Goal: Communication & Community: Answer question/provide support

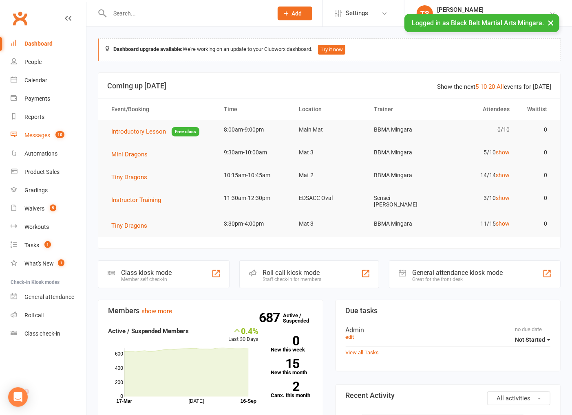
click at [31, 135] on div "Messages" at bounding box center [37, 135] width 26 height 7
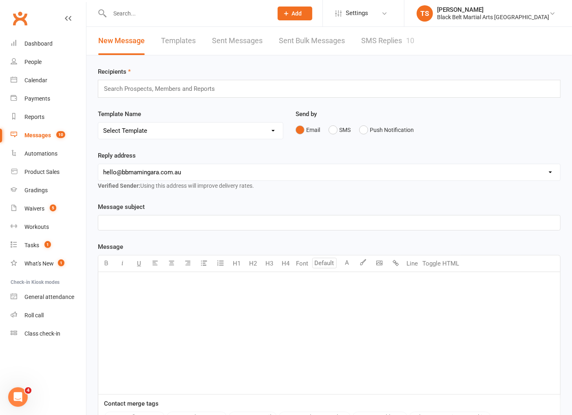
click at [368, 42] on link "SMS Replies 10" at bounding box center [387, 41] width 53 height 28
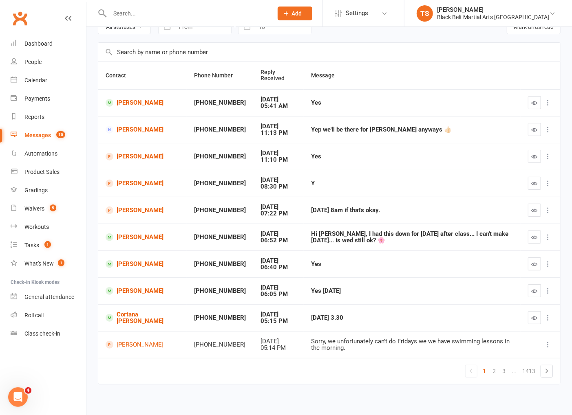
scroll to position [45, 0]
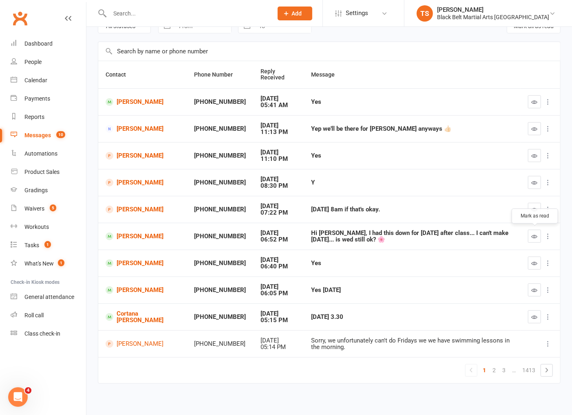
click at [537, 236] on icon "button" at bounding box center [534, 236] width 6 height 6
click at [137, 236] on link "[PERSON_NAME]" at bounding box center [143, 237] width 74 height 8
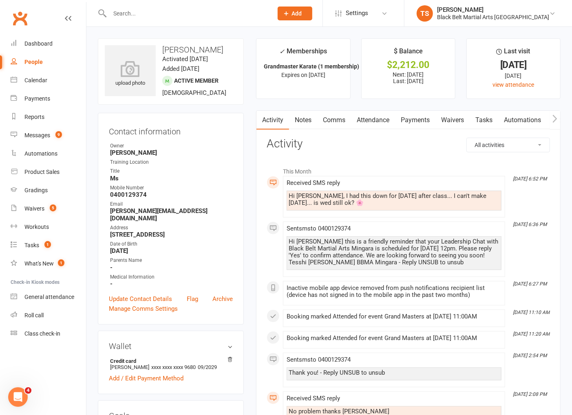
click at [332, 123] on link "Comms" at bounding box center [334, 120] width 34 height 19
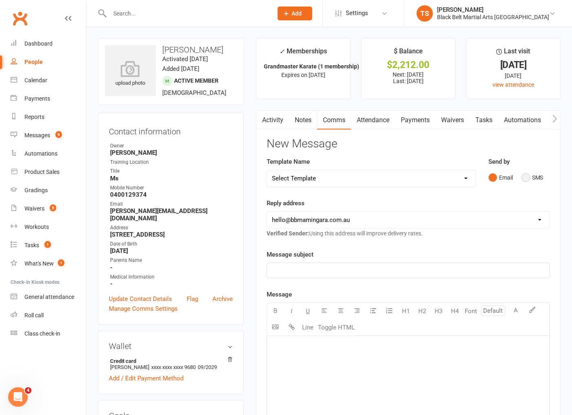
drag, startPoint x: 524, startPoint y: 176, endPoint x: 506, endPoint y: 200, distance: 30.0
click at [524, 176] on button "SMS" at bounding box center [532, 177] width 22 height 15
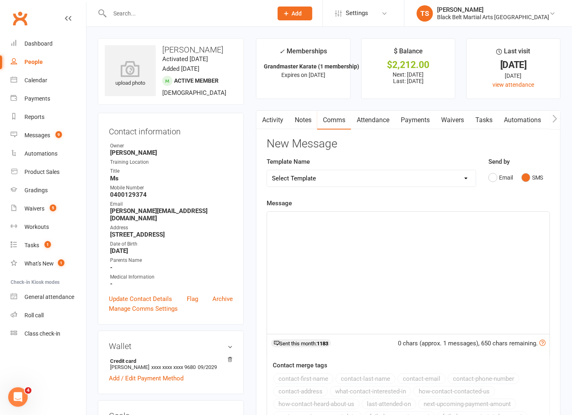
click at [474, 226] on div "﻿" at bounding box center [408, 273] width 282 height 122
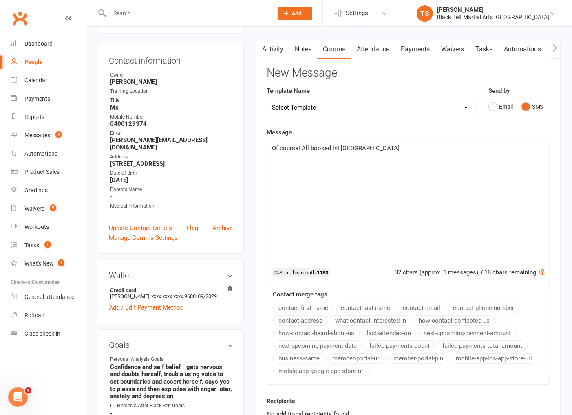
scroll to position [127, 0]
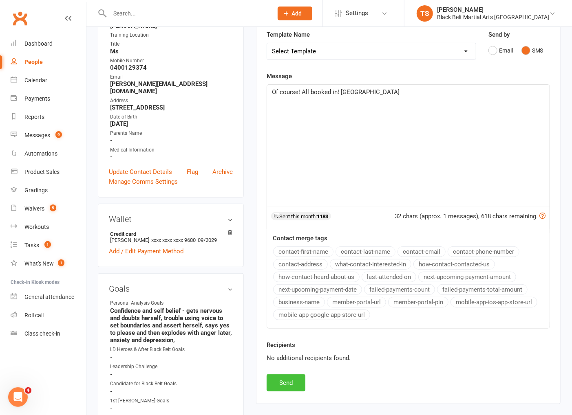
drag, startPoint x: 277, startPoint y: 378, endPoint x: 269, endPoint y: 373, distance: 8.8
click at [275, 377] on button "Send" at bounding box center [285, 382] width 39 height 17
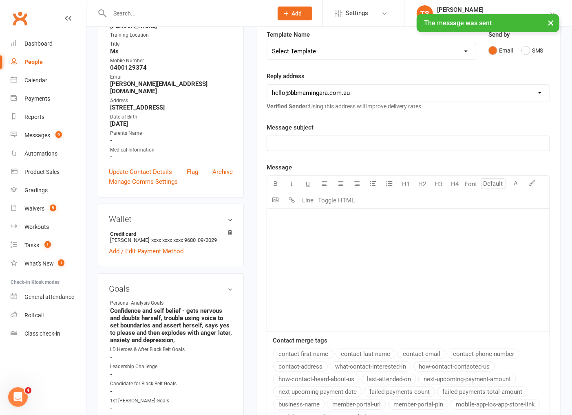
click at [237, 12] on input "text" at bounding box center [187, 13] width 160 height 11
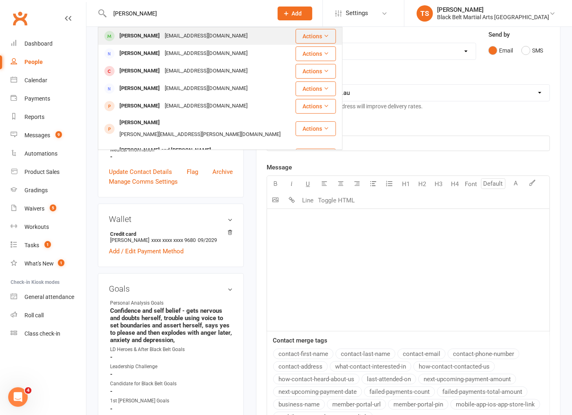
type input "[PERSON_NAME]"
drag, startPoint x: 154, startPoint y: 37, endPoint x: 230, endPoint y: 102, distance: 99.4
click at [162, 37] on div "[EMAIL_ADDRESS][DOMAIN_NAME]" at bounding box center [206, 36] width 88 height 12
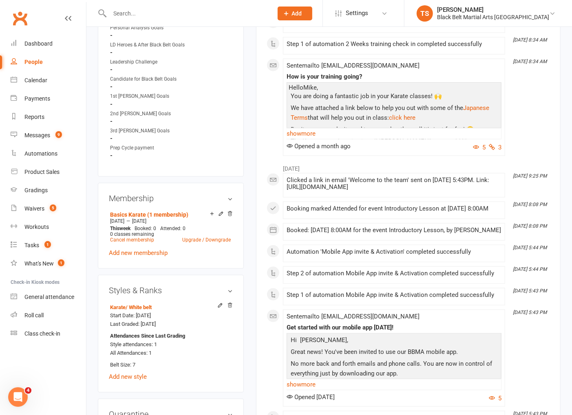
scroll to position [472, 0]
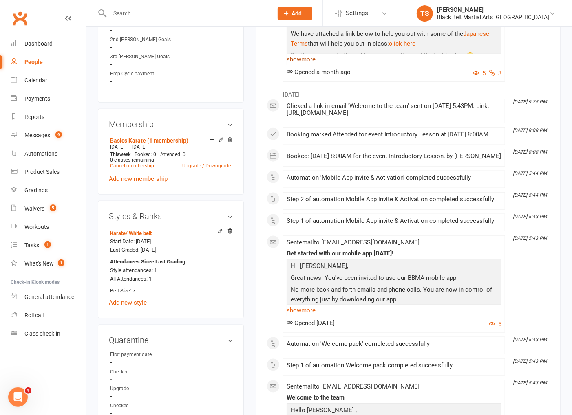
click at [305, 65] on link "show more" at bounding box center [393, 59] width 215 height 11
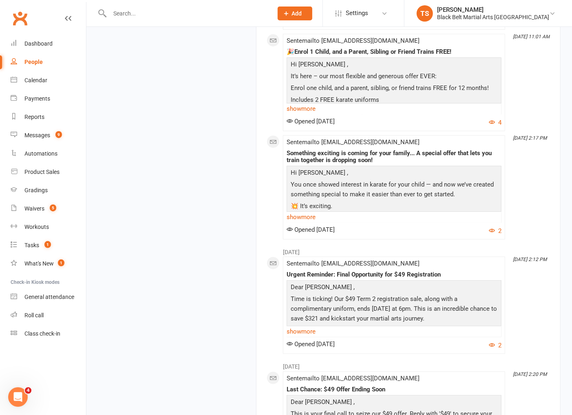
scroll to position [1672, 0]
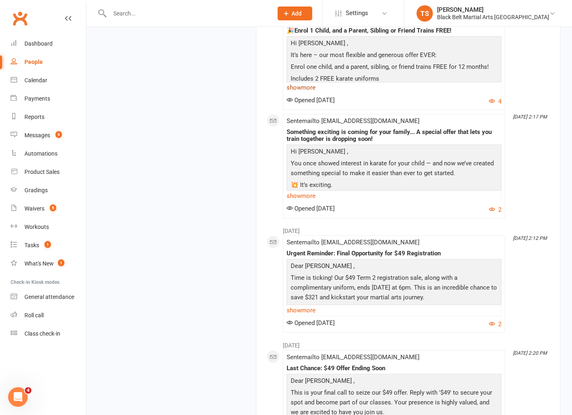
click at [295, 93] on link "show more" at bounding box center [393, 87] width 215 height 11
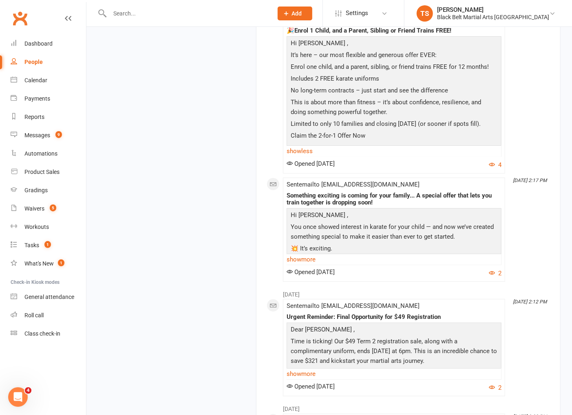
drag, startPoint x: 480, startPoint y: 179, endPoint x: 288, endPoint y: 110, distance: 203.5
click at [289, 111] on div "Hi [PERSON_NAME] , It’s here – our most flexible and generous offer EVER: Enrol…" at bounding box center [394, 90] width 211 height 104
copy div "It’s here – our most flexible and generous offer EVER: Enrol one child, and a p…"
click at [146, 11] on input "text" at bounding box center [187, 13] width 160 height 11
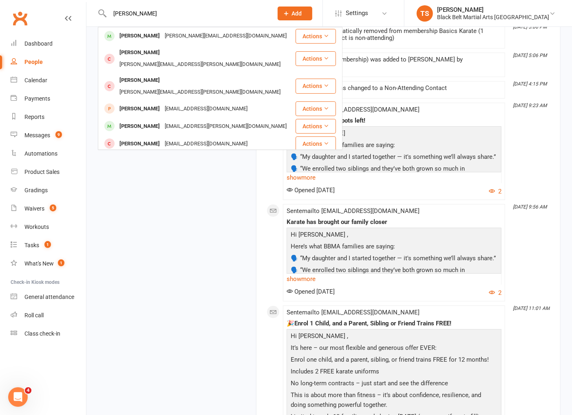
scroll to position [1363, 0]
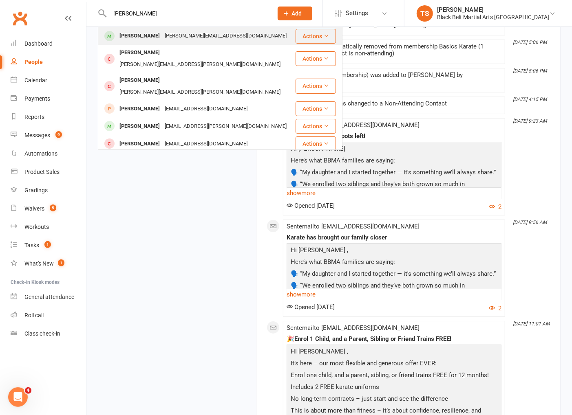
type input "[PERSON_NAME]"
click at [188, 35] on div "[PERSON_NAME][EMAIL_ADDRESS][DOMAIN_NAME]" at bounding box center [225, 36] width 127 height 12
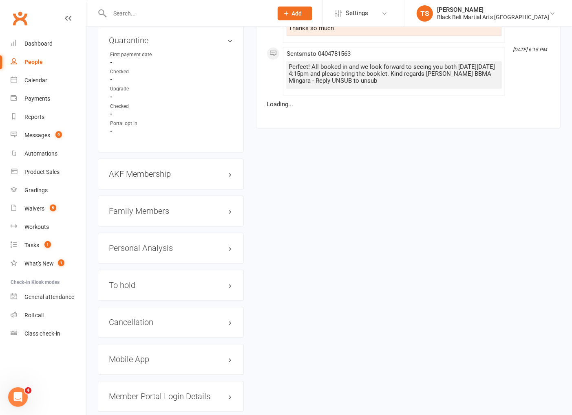
scroll to position [848, 0]
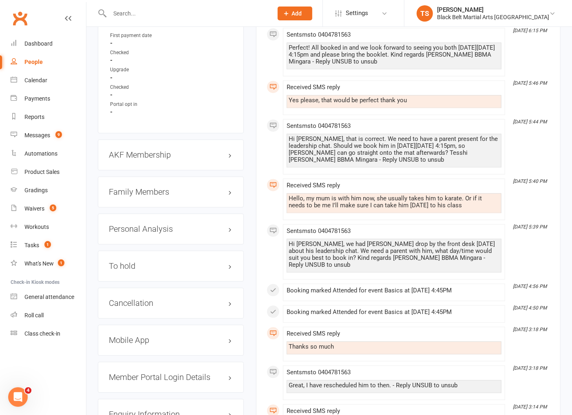
click at [156, 188] on h3 "Family Members" at bounding box center [171, 192] width 124 height 9
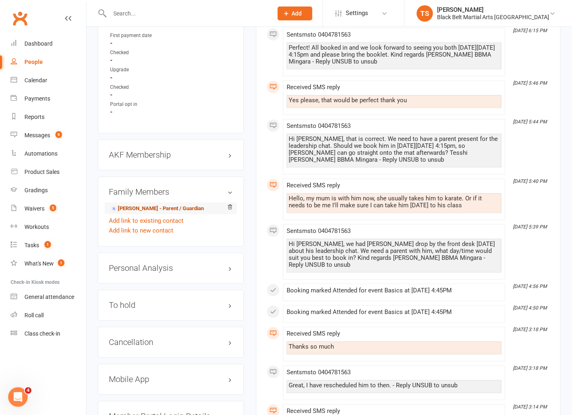
click at [157, 205] on link "[PERSON_NAME] - Parent / Guardian" at bounding box center [157, 209] width 94 height 9
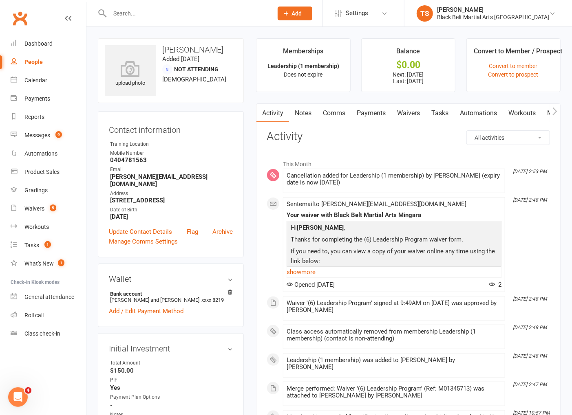
click at [376, 110] on link "Payments" at bounding box center [371, 113] width 40 height 19
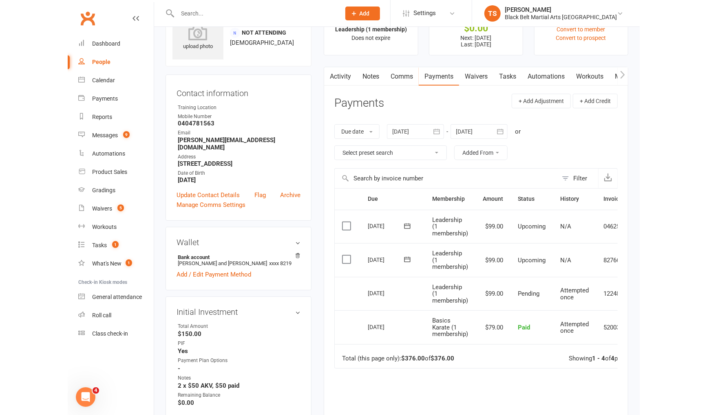
scroll to position [46, 0]
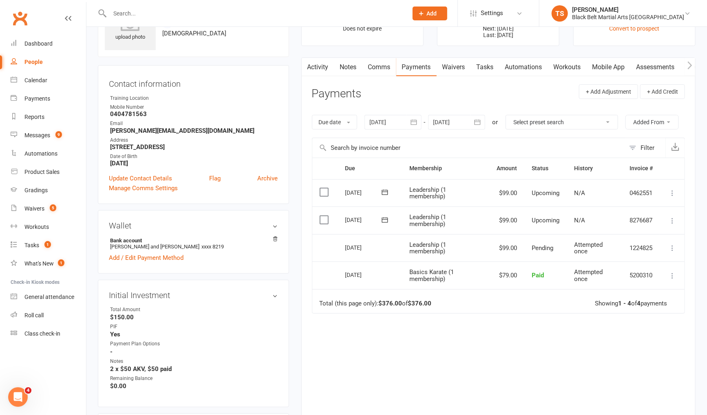
click at [571, 219] on icon at bounding box center [672, 221] width 8 height 8
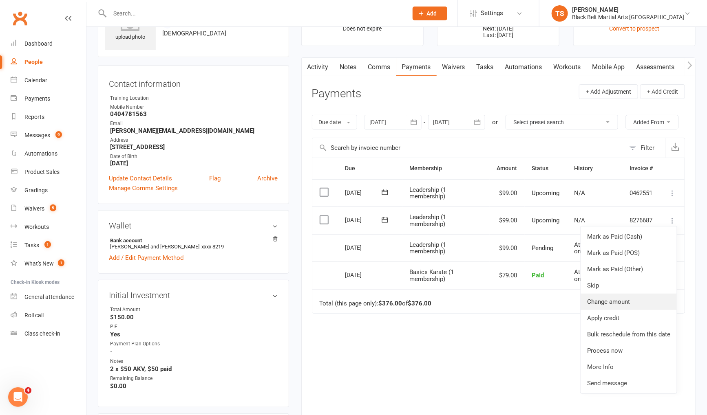
click at [571, 297] on link "Change amount" at bounding box center [628, 302] width 96 height 16
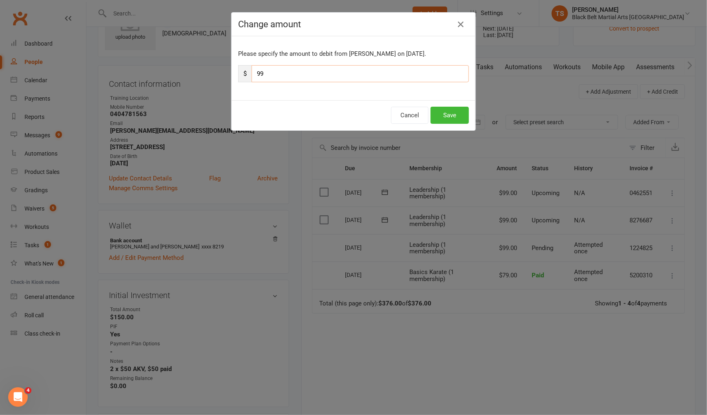
click at [260, 73] on input "99" at bounding box center [359, 73] width 217 height 17
type input "89"
drag, startPoint x: 456, startPoint y: 116, endPoint x: 516, endPoint y: 186, distance: 92.5
click at [456, 116] on button "Save" at bounding box center [449, 115] width 38 height 17
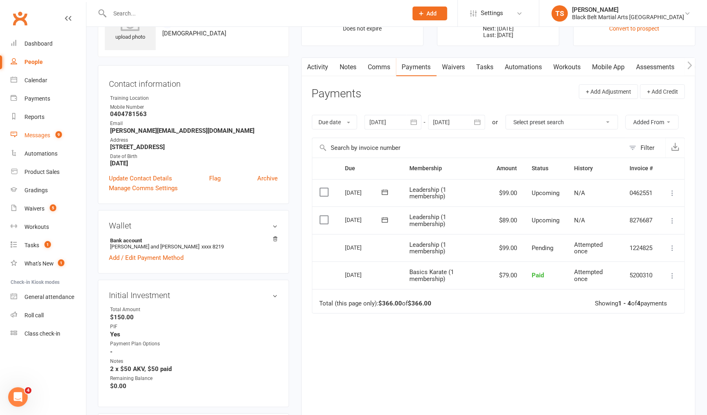
drag, startPoint x: 40, startPoint y: 137, endPoint x: 147, endPoint y: 154, distance: 108.9
click at [40, 137] on div "Messages" at bounding box center [37, 135] width 26 height 7
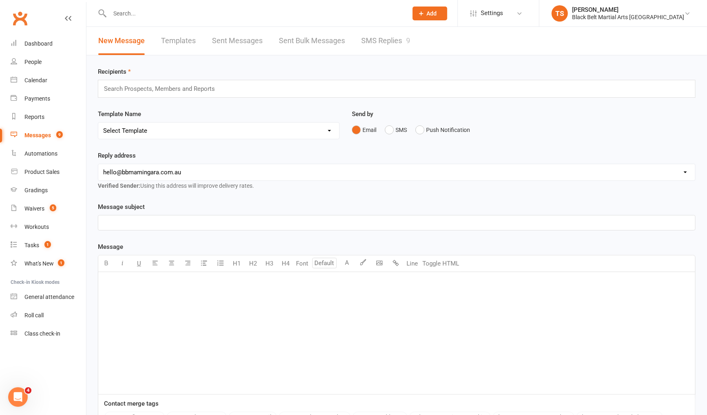
click at [372, 41] on link "SMS Replies 9" at bounding box center [385, 41] width 49 height 28
